Goal: Task Accomplishment & Management: Manage account settings

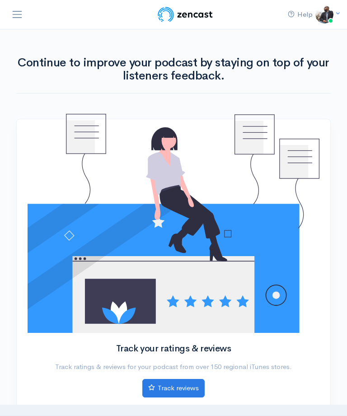
click at [337, 14] on icon at bounding box center [337, 13] width 6 height 6
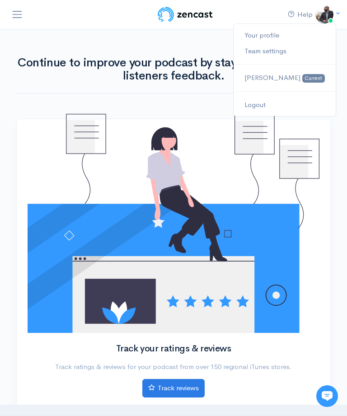
click at [333, 12] on link at bounding box center [324, 14] width 18 height 18
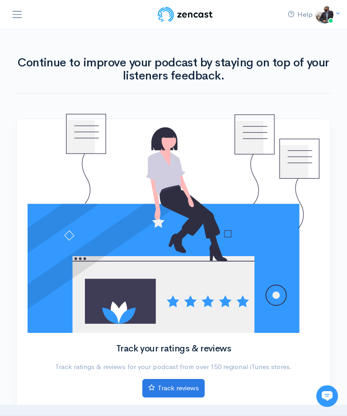
click at [332, 14] on img at bounding box center [324, 14] width 18 height 18
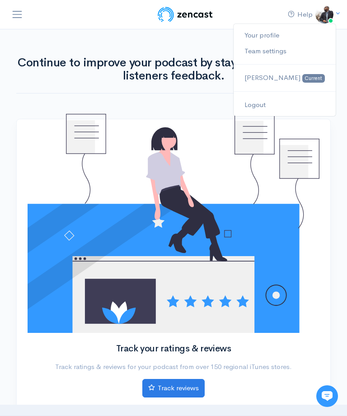
click at [291, 28] on link "Your profile" at bounding box center [284, 36] width 102 height 16
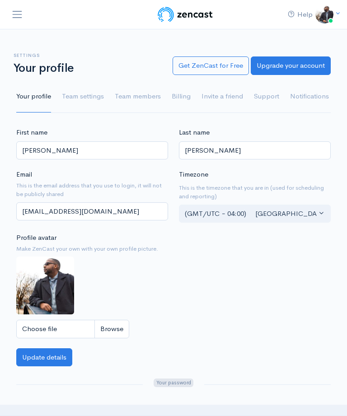
click at [20, 15] on span "Toggle navigation" at bounding box center [17, 15] width 12 height 12
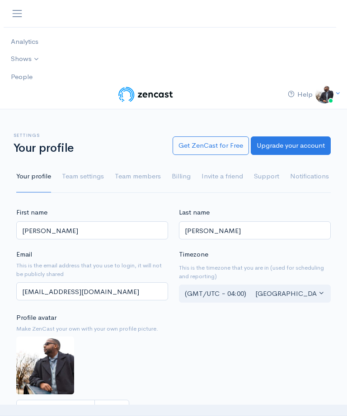
click at [181, 166] on link "Billing" at bounding box center [180, 176] width 19 height 32
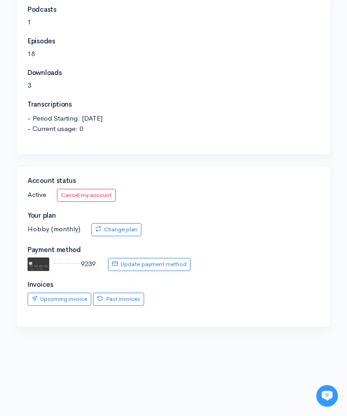
scroll to position [199, 0]
click at [51, 294] on link "Upcoming invoice" at bounding box center [60, 298] width 64 height 13
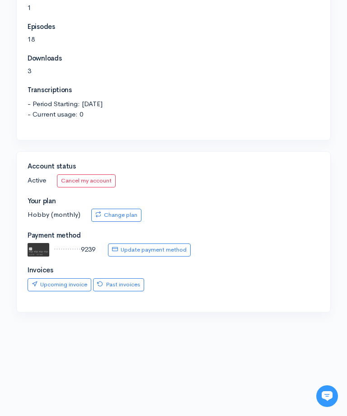
click at [76, 178] on link "Cancel my account" at bounding box center [86, 180] width 59 height 13
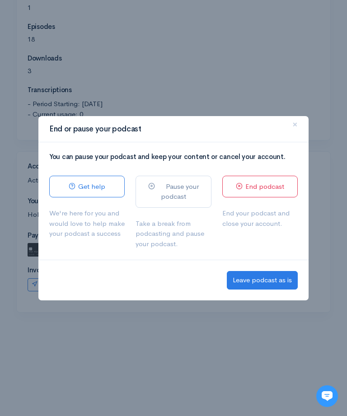
click at [199, 194] on link "Pause your podcast" at bounding box center [172, 192] width 75 height 32
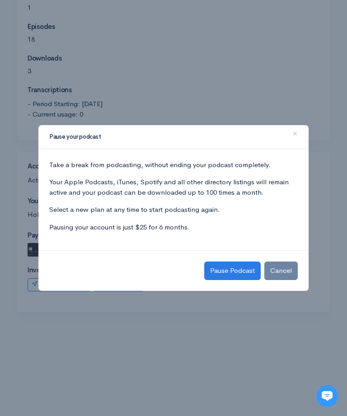
click at [291, 274] on button "Cancel" at bounding box center [280, 270] width 33 height 19
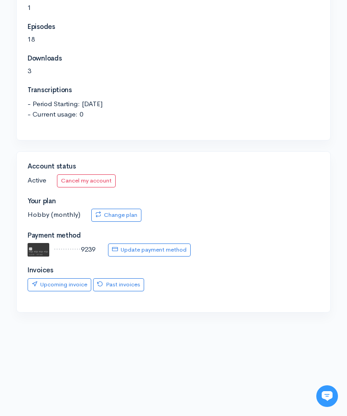
scroll to position [233, 0]
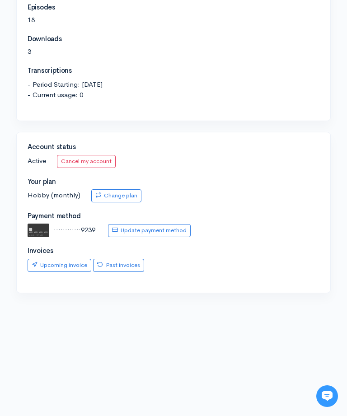
click at [107, 191] on link "Change plan" at bounding box center [116, 195] width 50 height 13
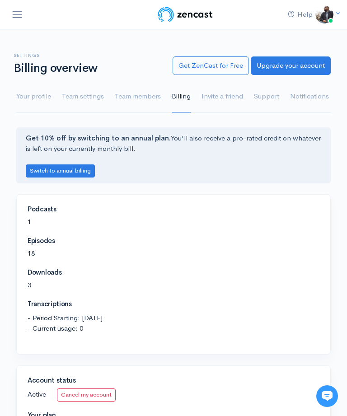
click at [35, 94] on link "Your profile" at bounding box center [33, 96] width 35 height 32
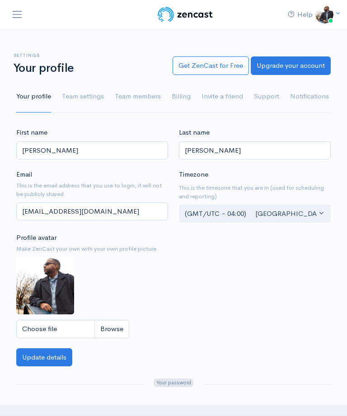
click at [33, 90] on link "Your profile" at bounding box center [33, 96] width 35 height 32
